Goal: Task Accomplishment & Management: Manage account settings

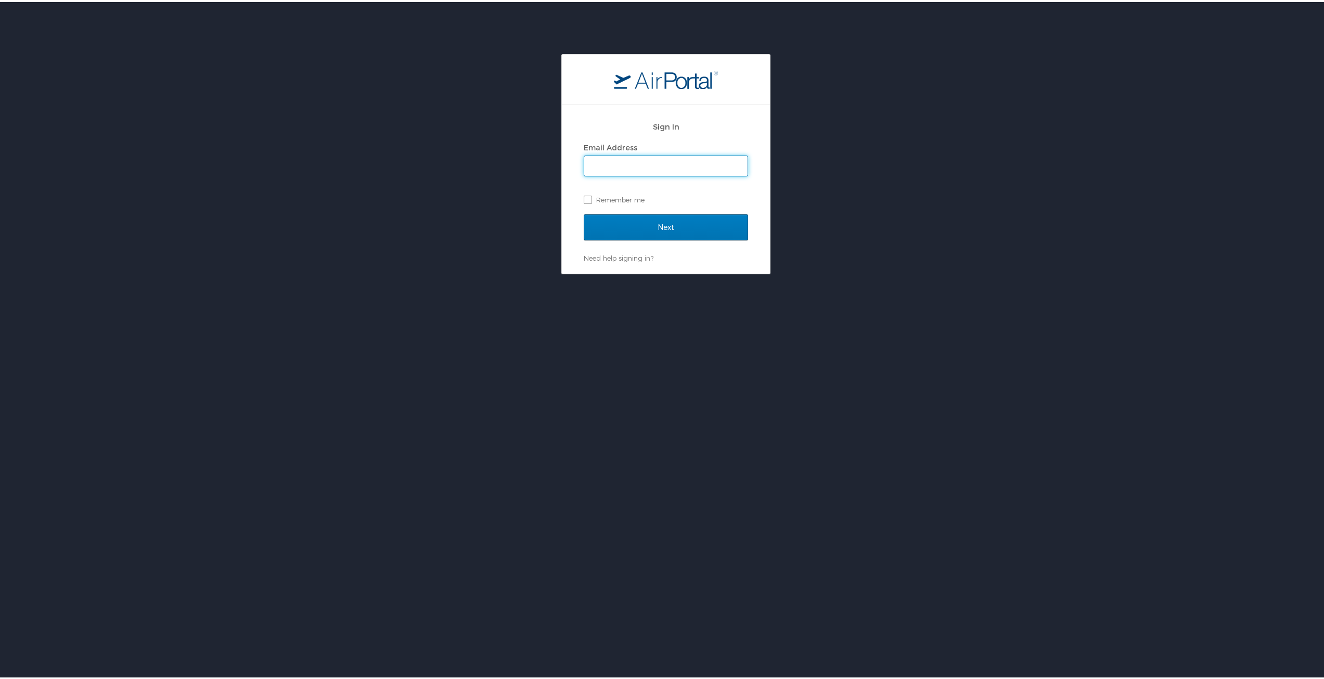
type input "cohawkins@sulc.edu"
click at [606, 221] on input "Next" at bounding box center [666, 225] width 164 height 26
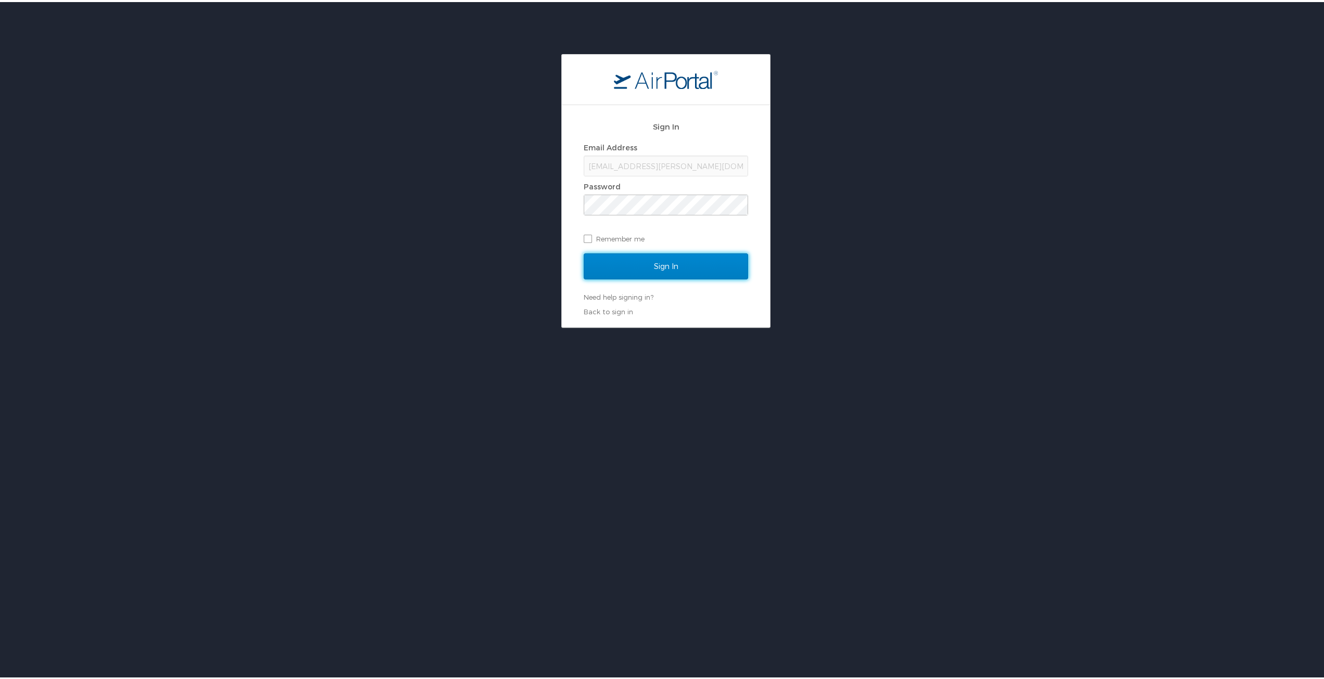
click at [653, 259] on input "Sign In" at bounding box center [666, 264] width 164 height 26
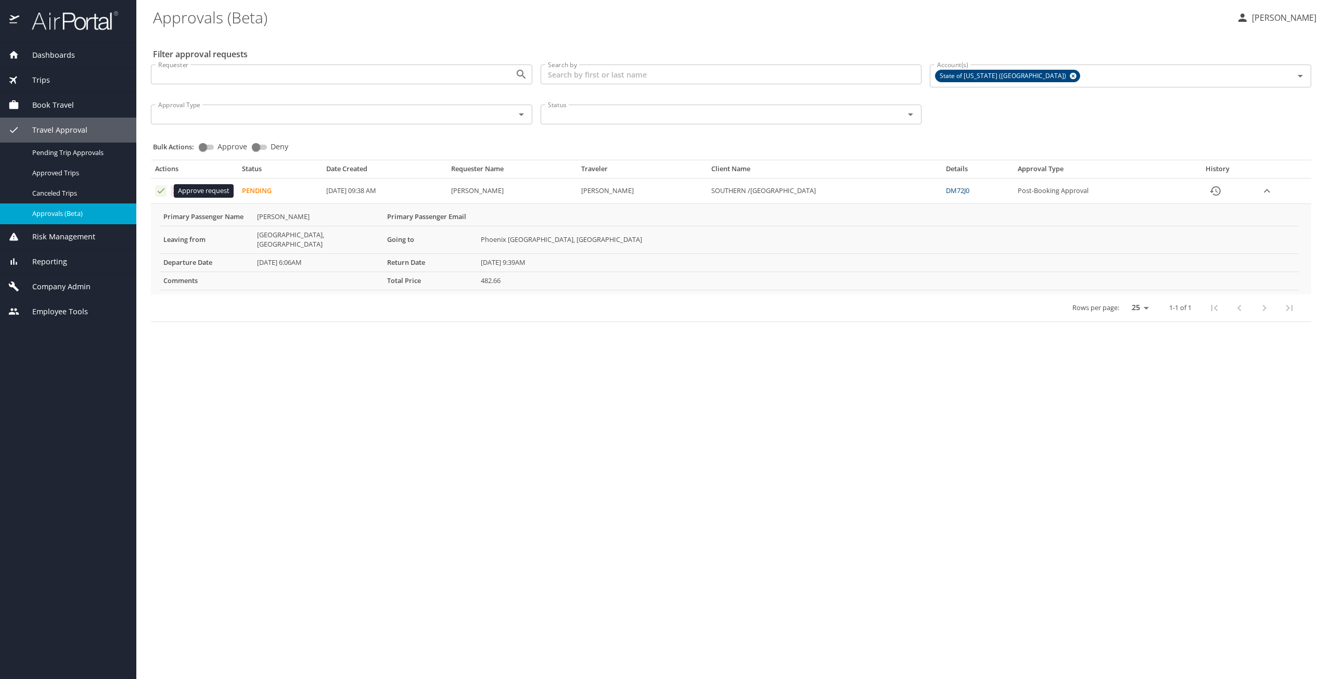
click at [160, 189] on icon "Approval table" at bounding box center [161, 191] width 10 height 10
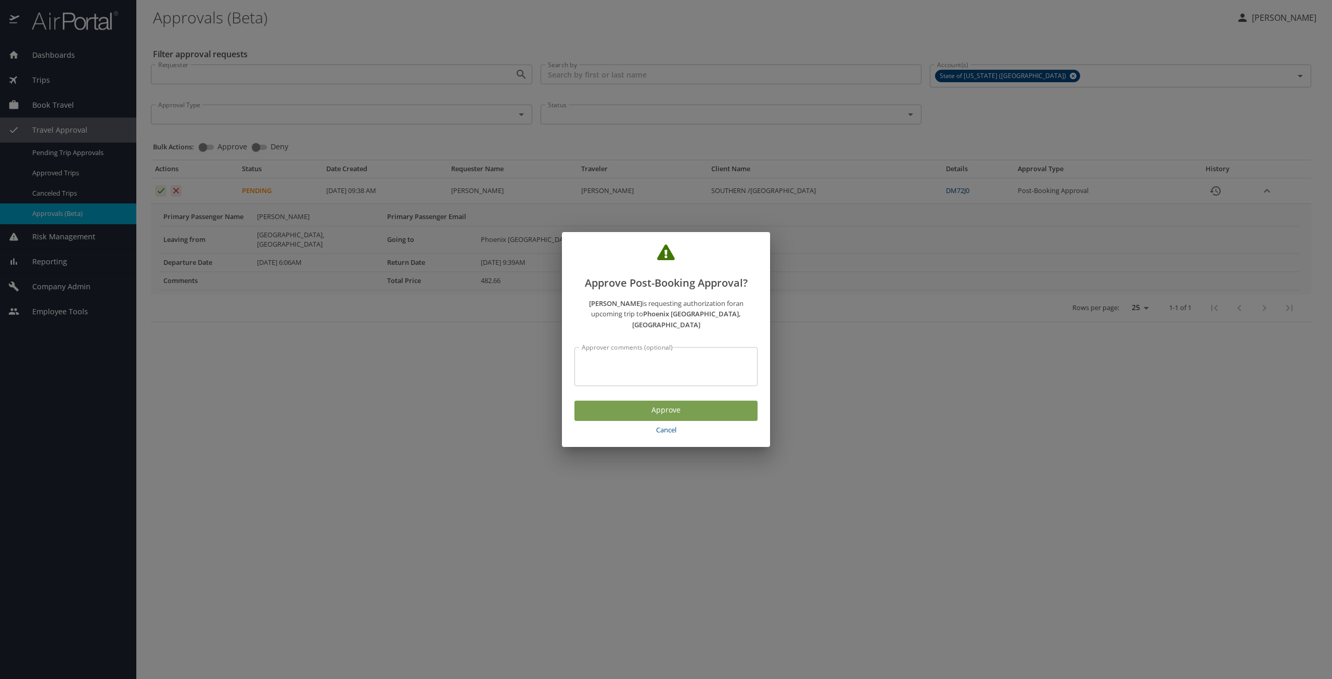
click at [594, 404] on span "Approve" at bounding box center [666, 410] width 166 height 13
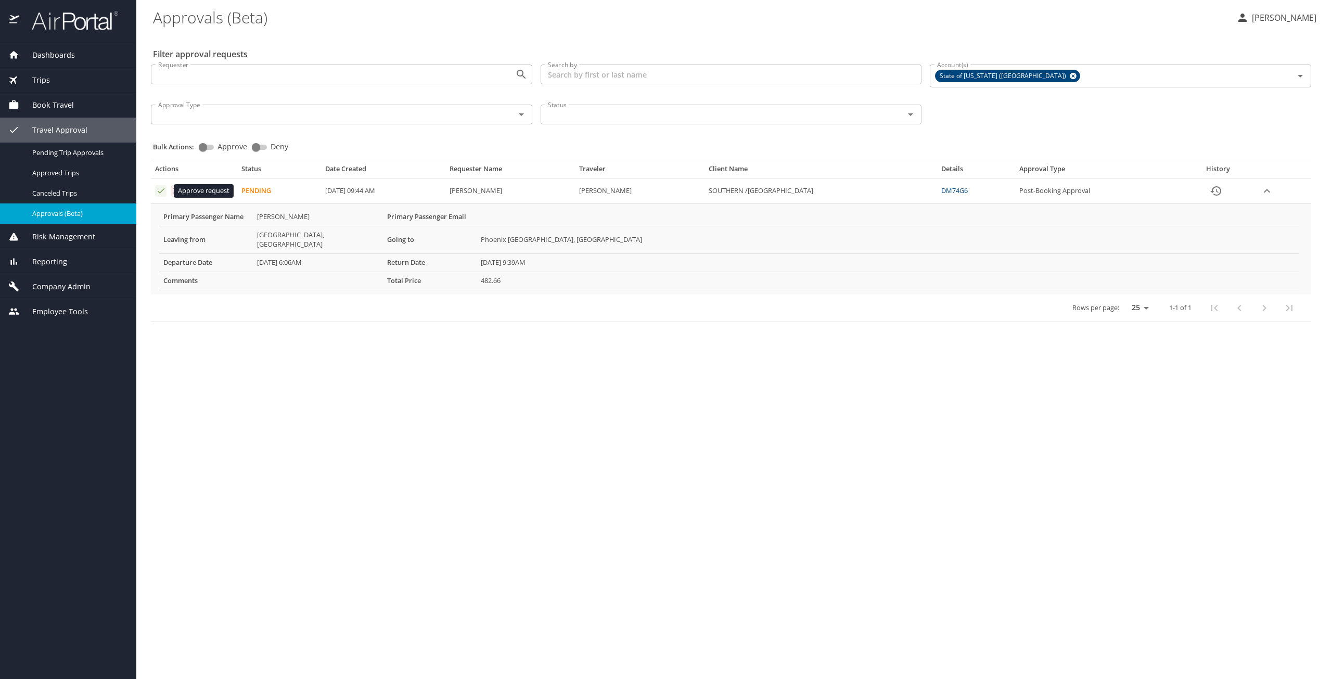
click at [157, 192] on icon "Approval table" at bounding box center [161, 191] width 10 height 10
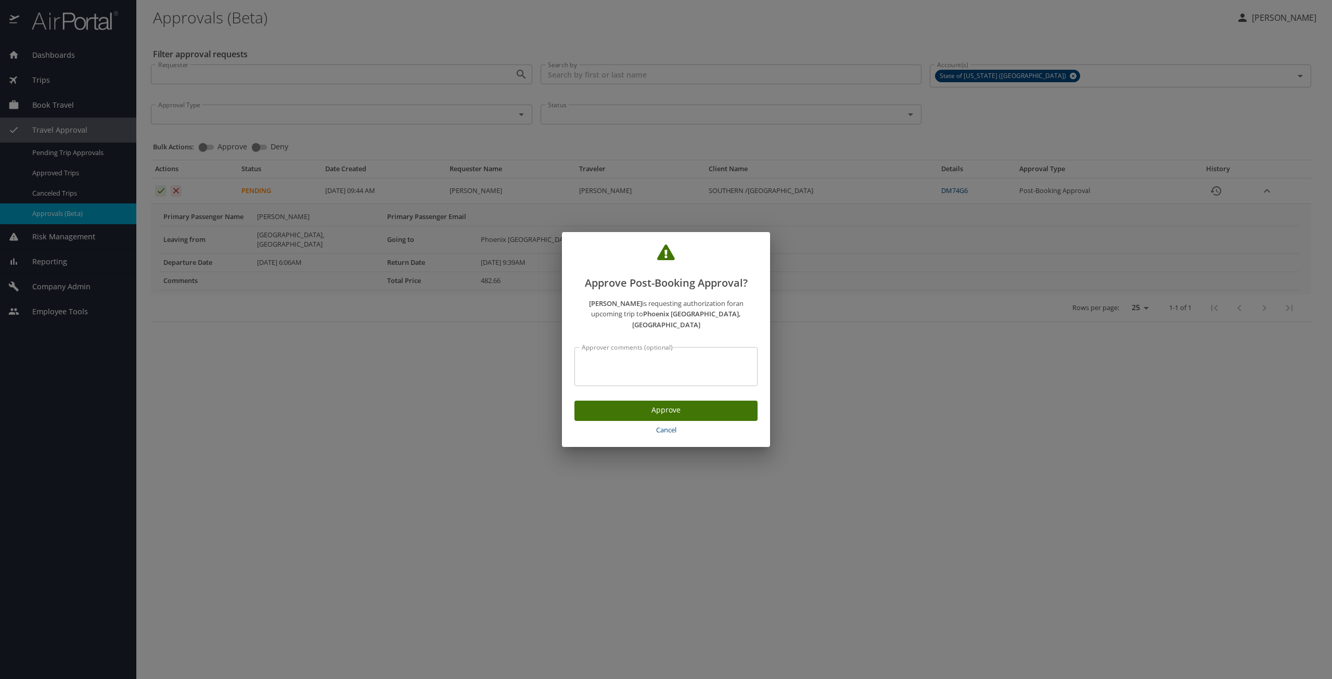
click at [592, 406] on span "Approve" at bounding box center [666, 410] width 166 height 13
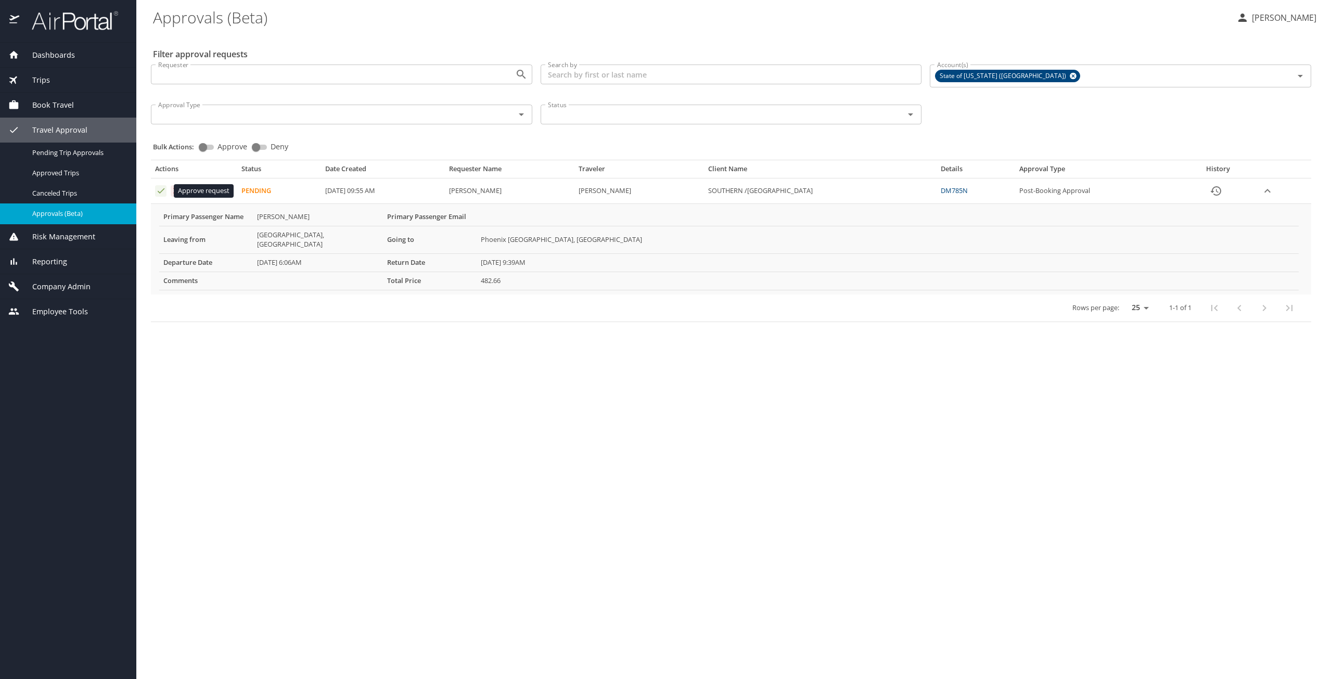
click at [160, 195] on icon "Approval table" at bounding box center [161, 191] width 10 height 10
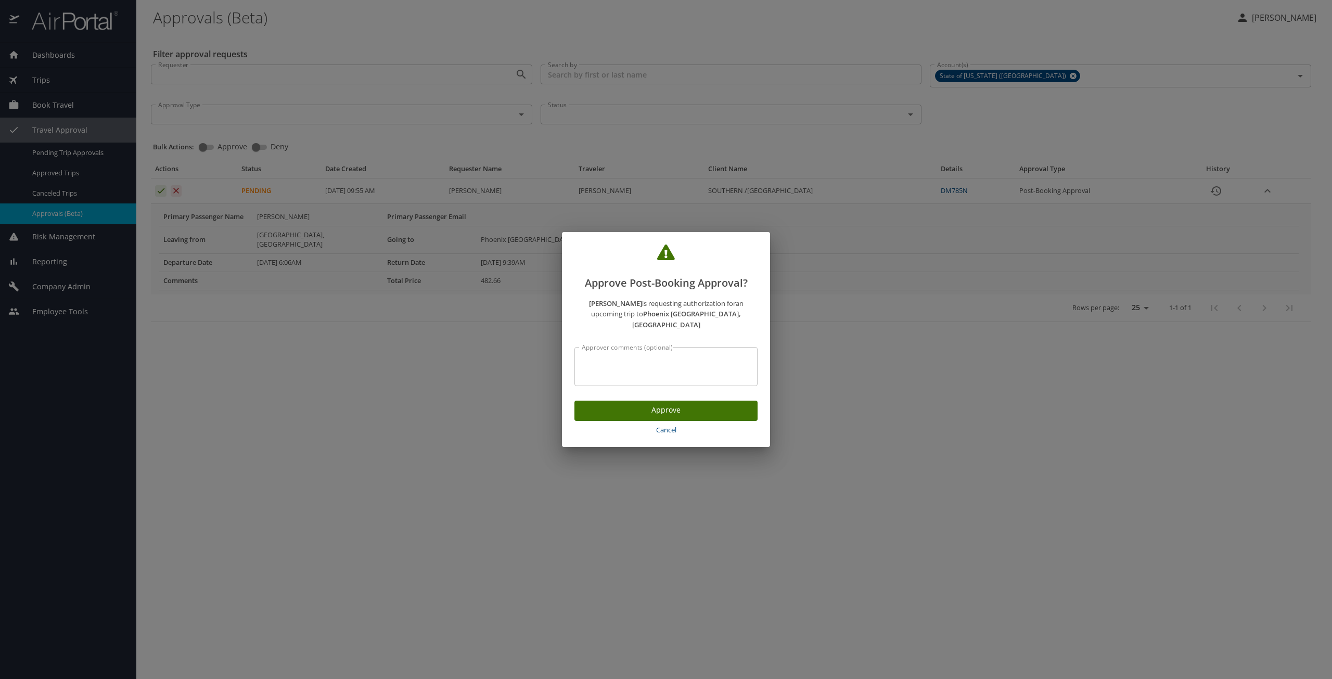
click at [613, 404] on span "Approve" at bounding box center [666, 410] width 166 height 13
